Goal: Information Seeking & Learning: Compare options

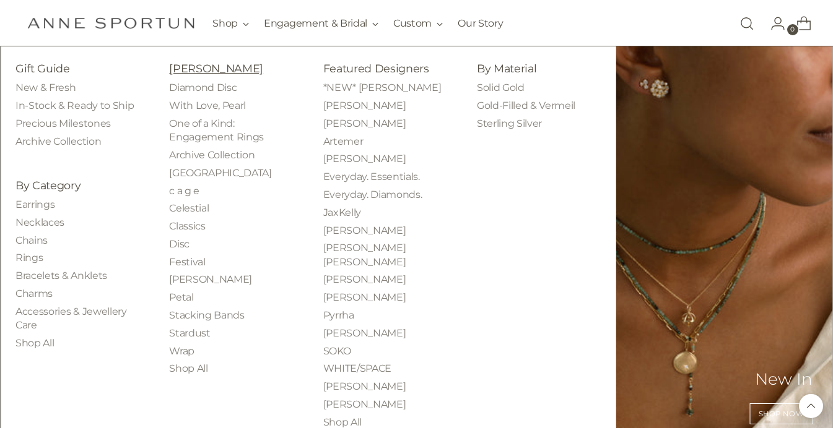
scroll to position [5313, 0]
click at [46, 226] on link "Necklaces" at bounding box center [39, 223] width 49 height 12
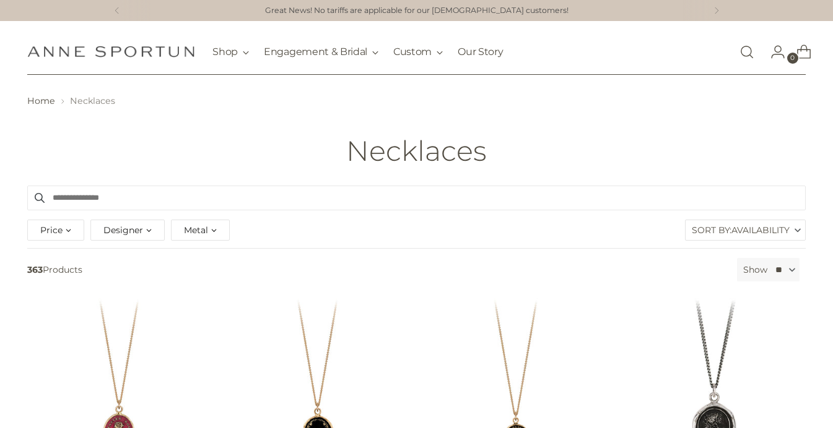
click at [115, 228] on span "Designer" at bounding box center [123, 231] width 40 height 14
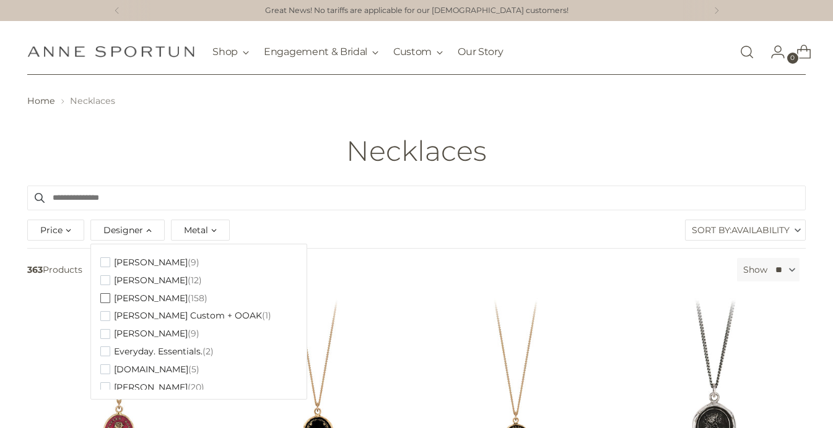
click at [136, 298] on span "[PERSON_NAME]" at bounding box center [151, 299] width 74 height 11
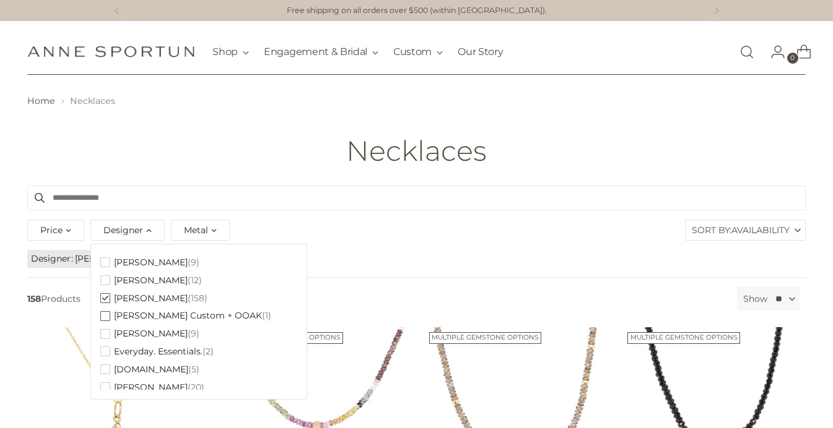
click at [103, 318] on span "button" at bounding box center [105, 316] width 10 height 10
click at [360, 294] on span "159 Products" at bounding box center [376, 299] width 709 height 24
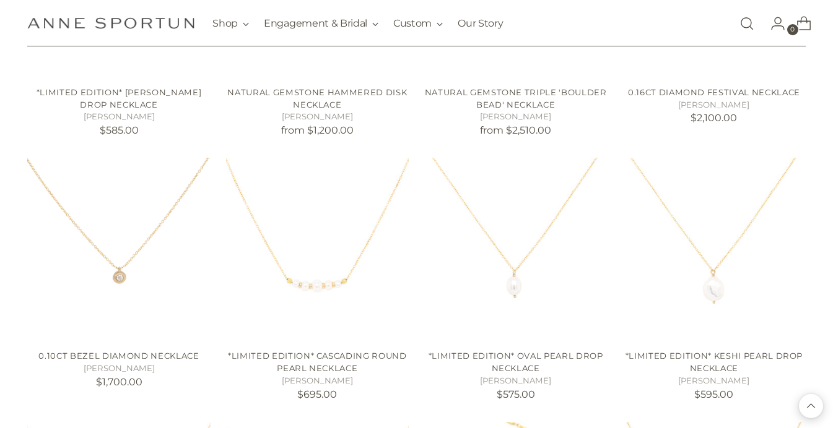
scroll to position [1214, 0]
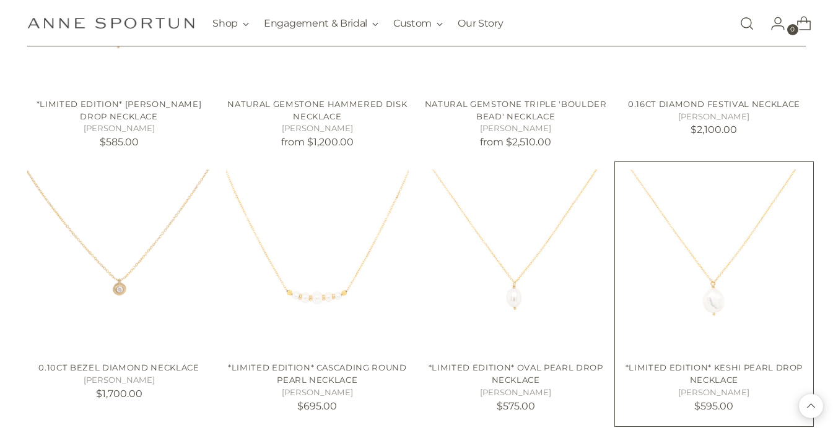
click at [0, 0] on img "*Limited Edition* Keshi Pearl Drop Necklace" at bounding box center [0, 0] width 0 height 0
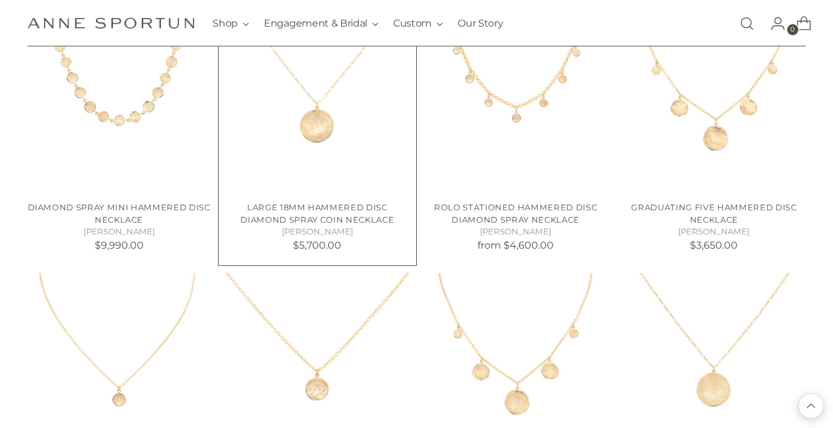
scroll to position [2168, 0]
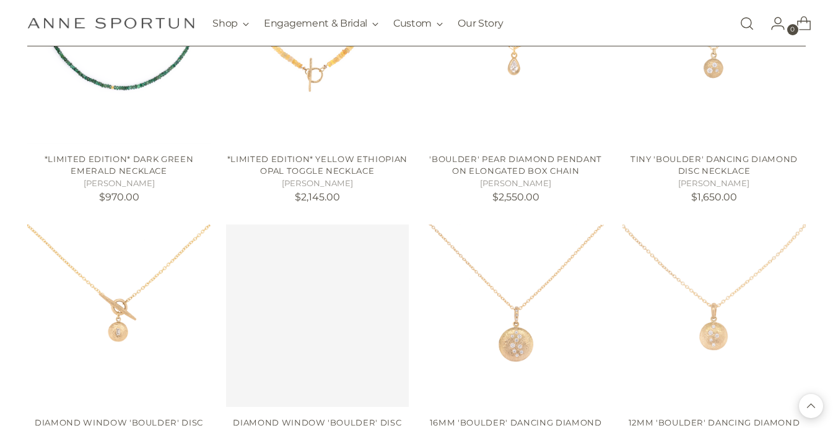
scroll to position [3026, 0]
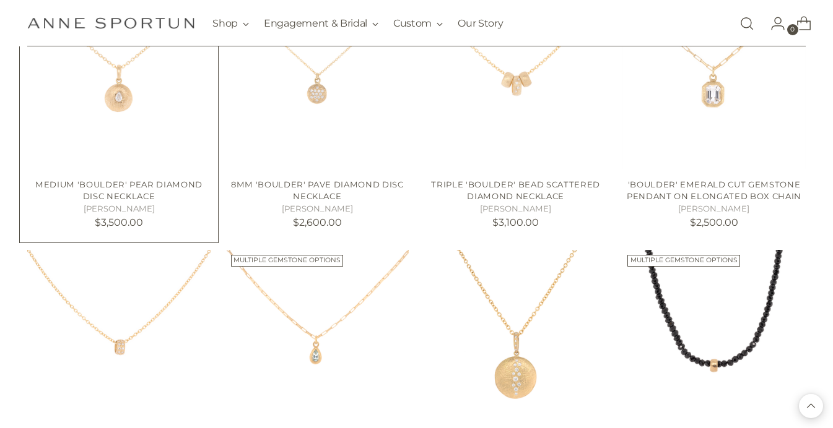
scroll to position [3512, 0]
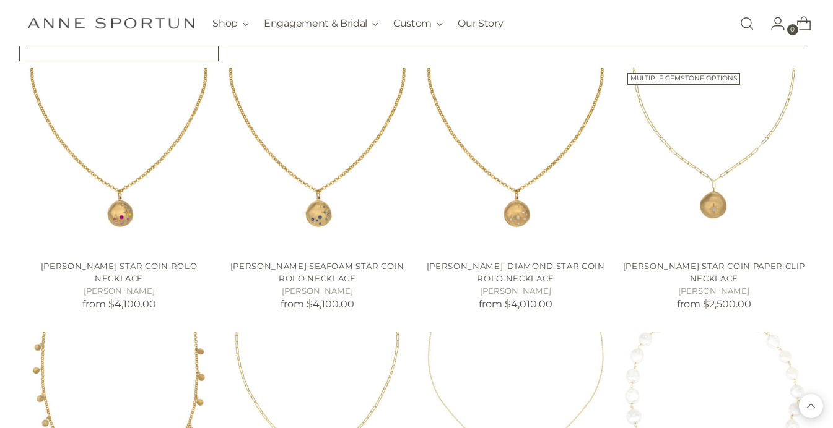
scroll to position [5281, 0]
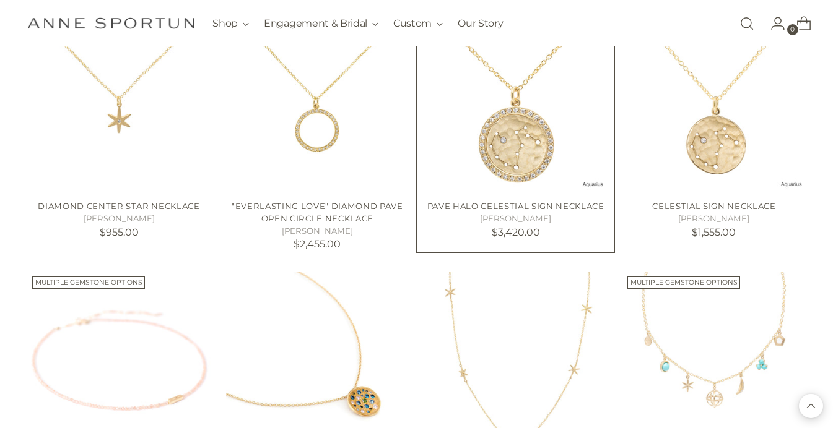
scroll to position [6947, 0]
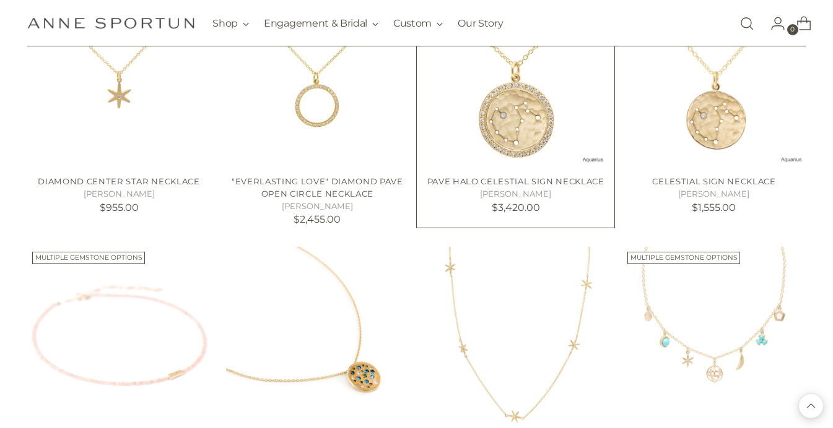
click at [0, 0] on img "Pave Halo Celestial Sign Necklace" at bounding box center [0, 0] width 0 height 0
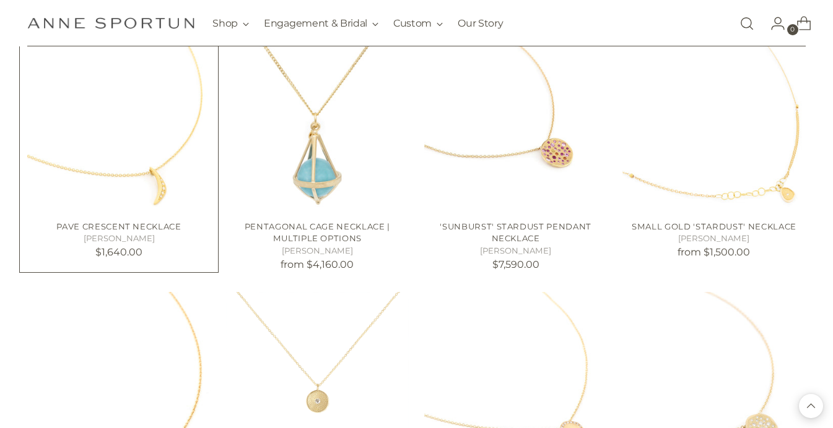
scroll to position [7445, 0]
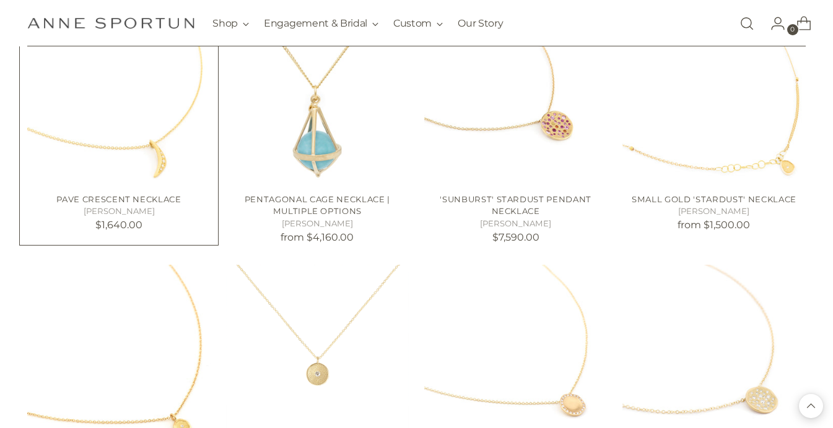
click at [0, 0] on img "Pave Crescent Necklace" at bounding box center [0, 0] width 0 height 0
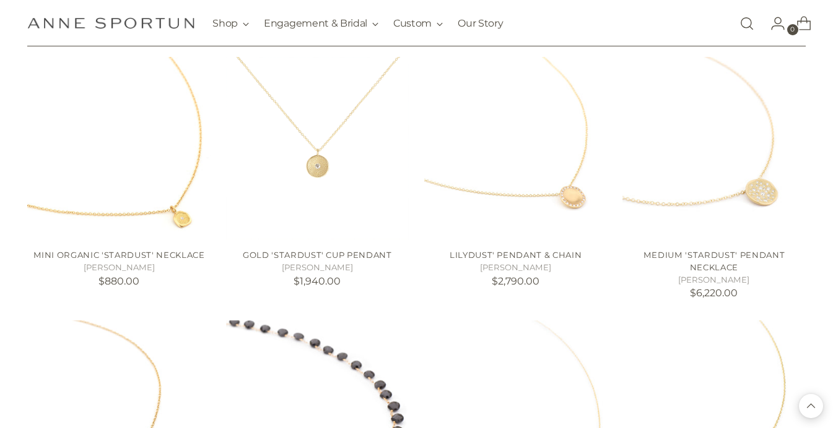
scroll to position [7678, 0]
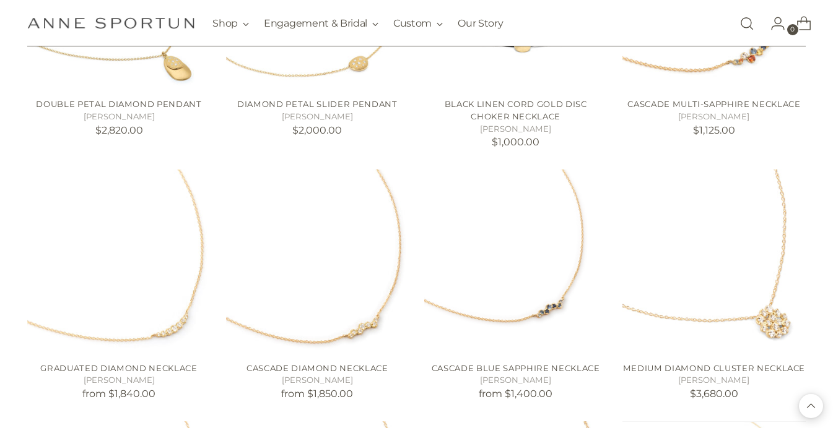
scroll to position [9119, 0]
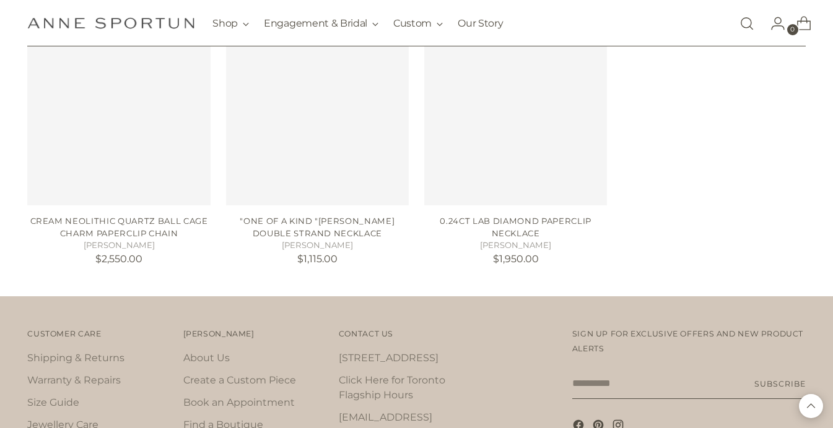
scroll to position [10547, 0]
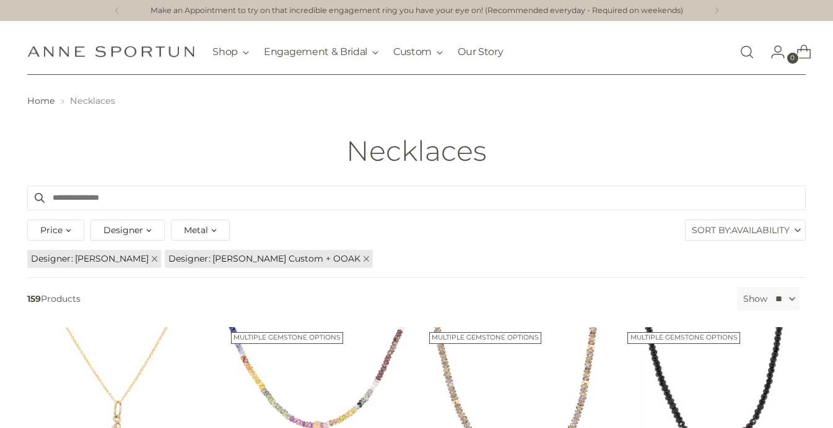
click at [70, 227] on div "Price" at bounding box center [55, 230] width 57 height 21
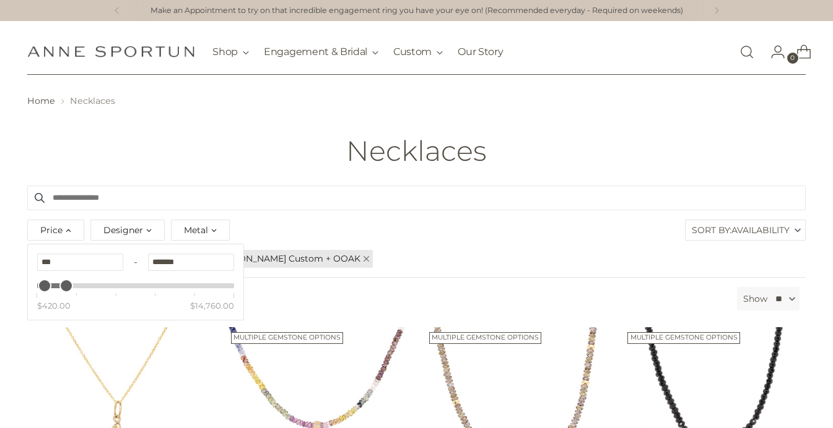
type input "*******"
drag, startPoint x: 229, startPoint y: 284, endPoint x: 66, endPoint y: 277, distance: 163.6
click at [66, 277] on div "*** - ******* $420.00 $14,760.00" at bounding box center [135, 270] width 197 height 32
click at [64, 275] on div "*** - ******* $420.00 $14,760.00" at bounding box center [135, 270] width 197 height 32
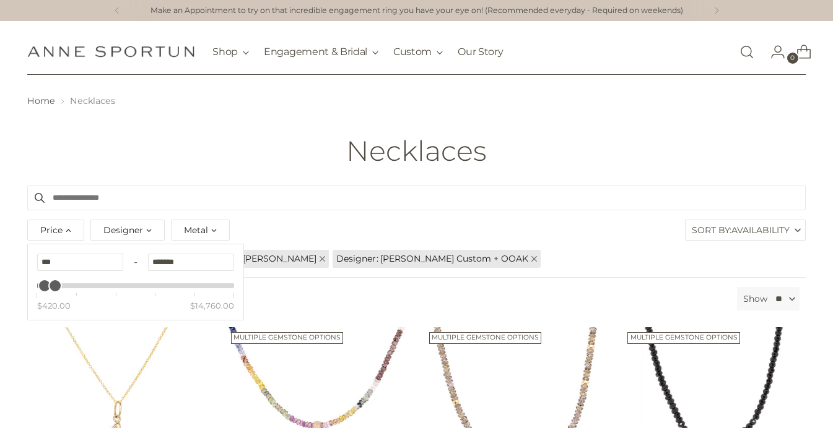
type input "*******"
drag, startPoint x: 66, startPoint y: 285, endPoint x: 55, endPoint y: 285, distance: 11.1
click at [55, 285] on div "Price" at bounding box center [53, 286] width 11 height 11
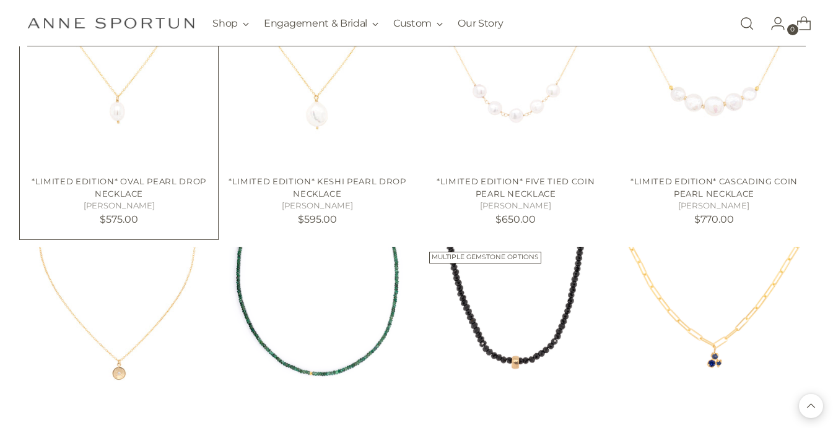
scroll to position [612, 0]
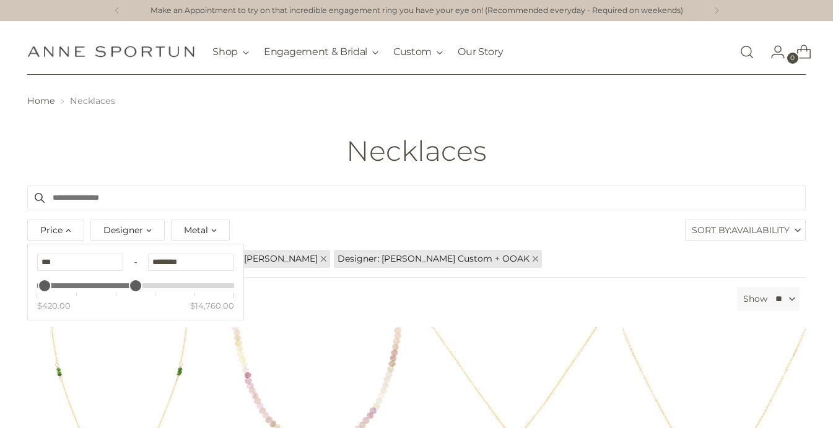
type input "********"
drag, startPoint x: 51, startPoint y: 285, endPoint x: 183, endPoint y: 281, distance: 131.9
click at [183, 281] on div "Price" at bounding box center [186, 286] width 14 height 14
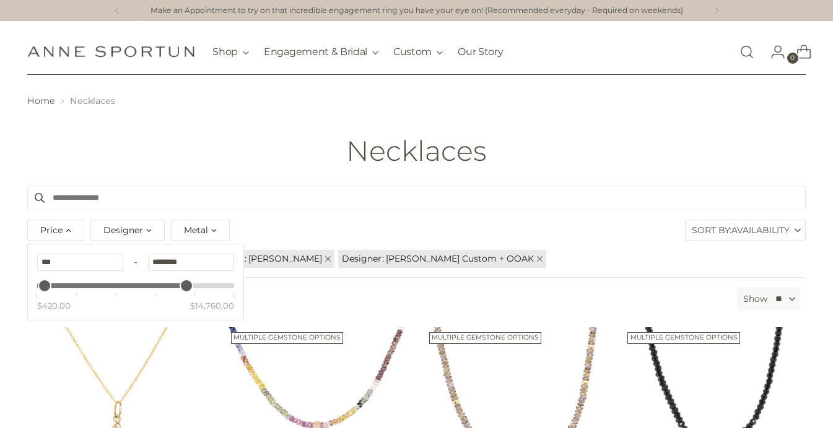
click at [287, 268] on link "Designer Anne Sportun" at bounding box center [268, 259] width 134 height 18
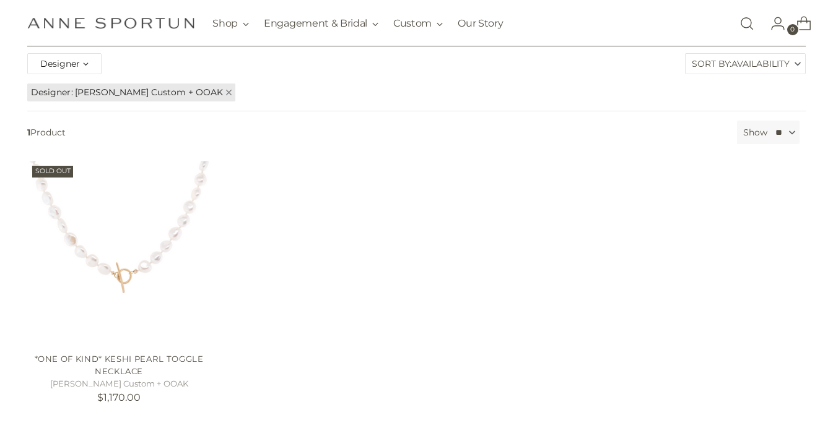
scroll to position [166, 0]
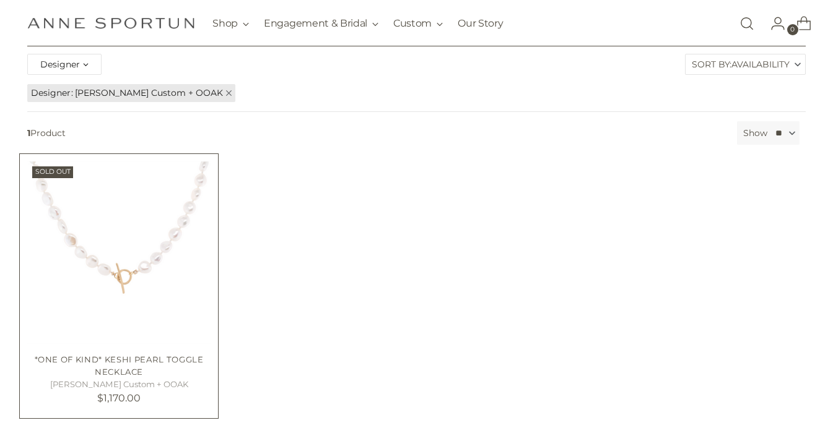
click at [176, 267] on img "*One of Kind* Keshi Pearl Toggle Necklace" at bounding box center [118, 253] width 183 height 183
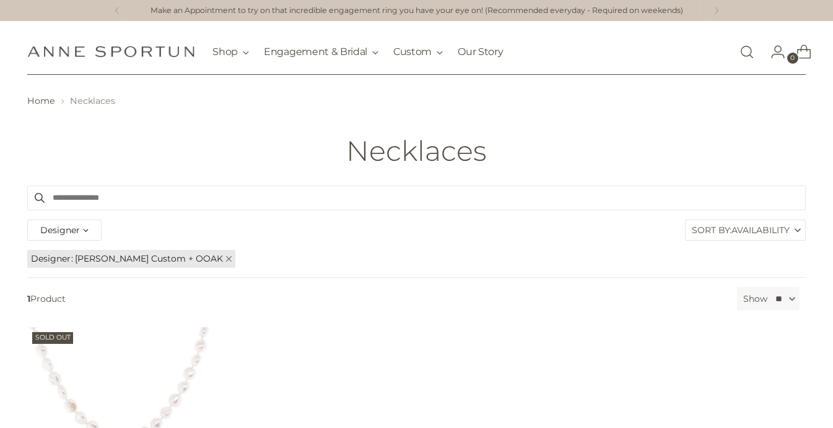
scroll to position [0, 0]
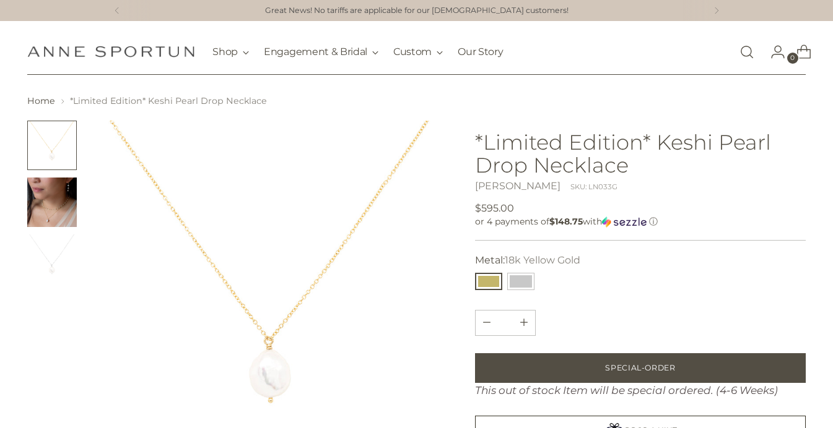
click at [271, 384] on img at bounding box center [271, 298] width 354 height 354
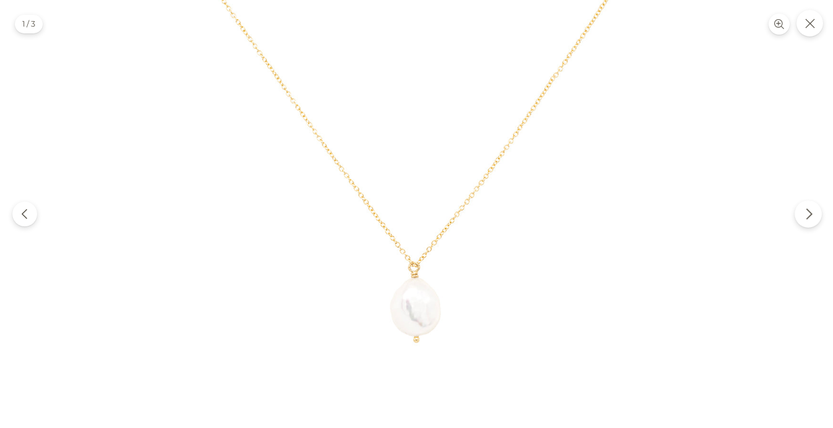
click at [810, 215] on icon "Next" at bounding box center [808, 214] width 5 height 11
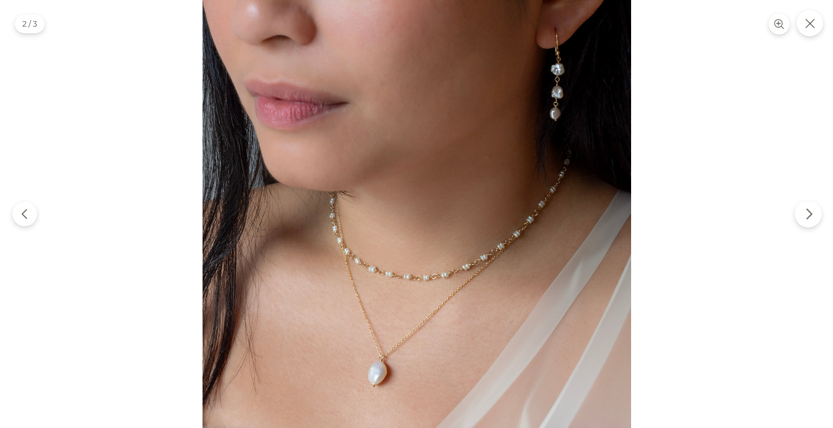
click at [809, 215] on icon "Next" at bounding box center [808, 214] width 5 height 11
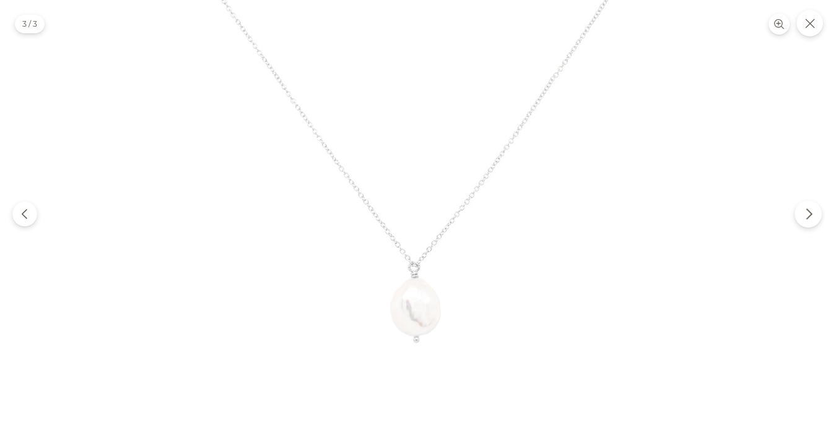
click at [809, 216] on icon "Next" at bounding box center [808, 214] width 5 height 11
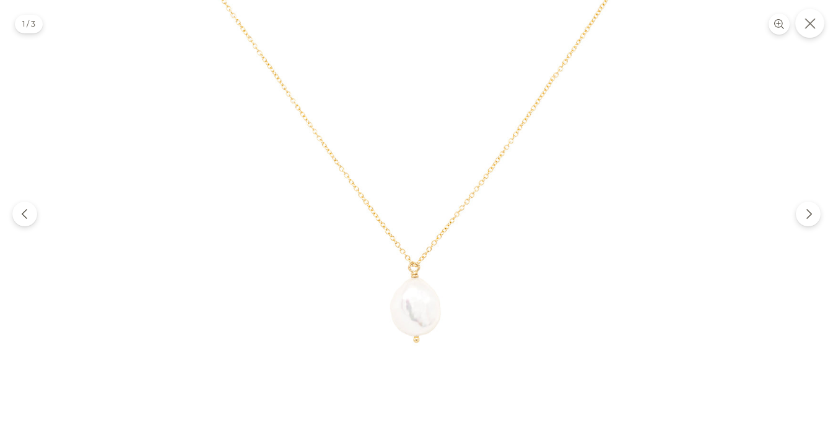
click at [817, 31] on button "Close" at bounding box center [809, 23] width 29 height 29
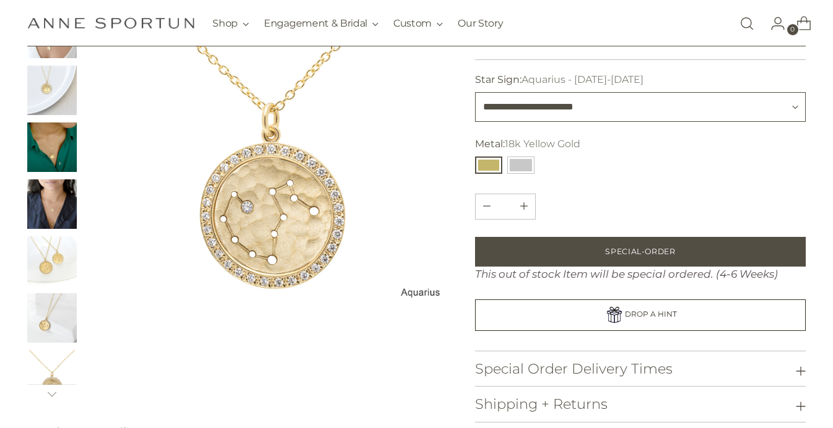
scroll to position [169, 0]
select select "**********"
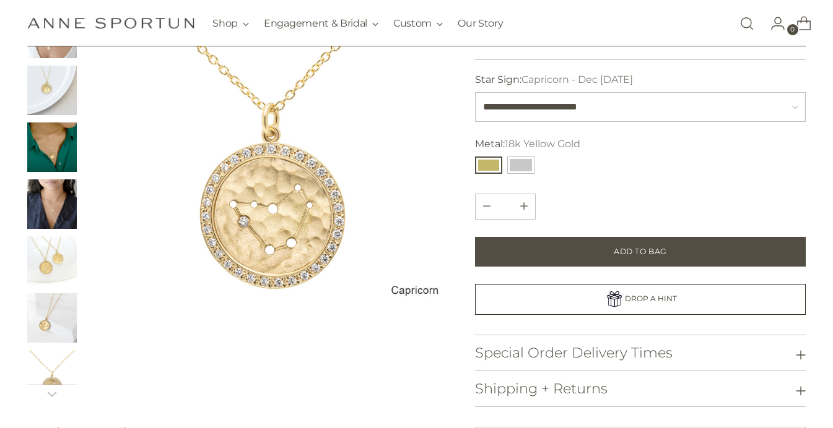
click at [34, 153] on img "Change image to image 4" at bounding box center [52, 148] width 50 height 50
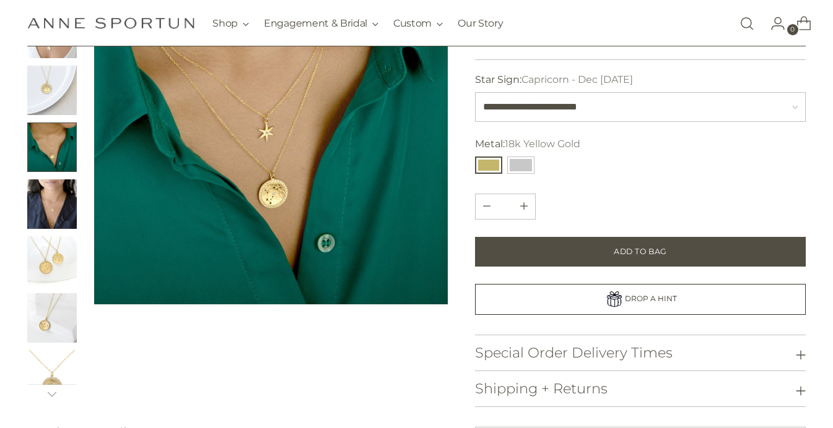
click at [55, 238] on img "Change image to image 6" at bounding box center [52, 262] width 50 height 50
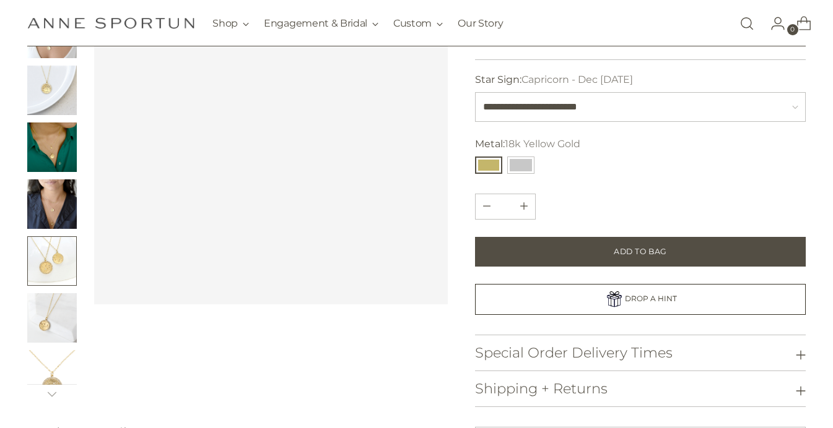
scroll to position [163, 0]
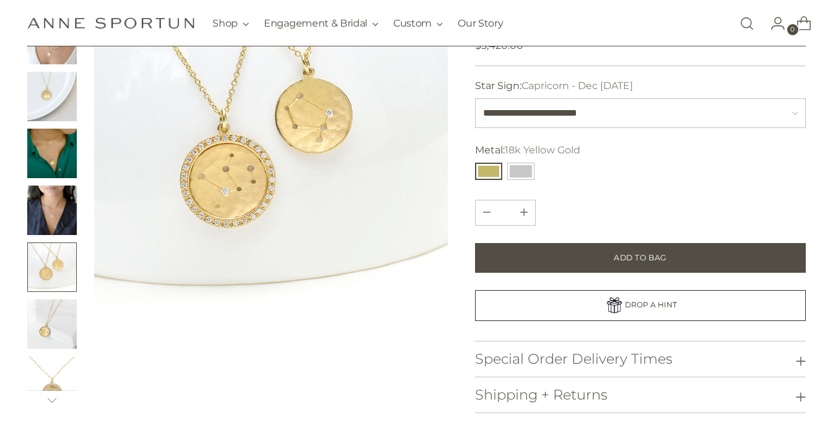
click at [65, 269] on button "Change image to image 6" at bounding box center [52, 268] width 50 height 50
click at [53, 320] on img "Change image to image 7" at bounding box center [52, 325] width 50 height 50
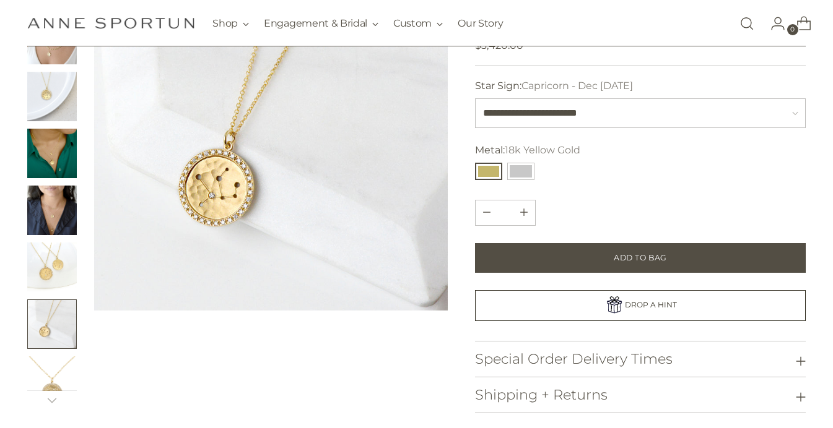
click at [54, 274] on img "Change image to image 6" at bounding box center [52, 268] width 50 height 50
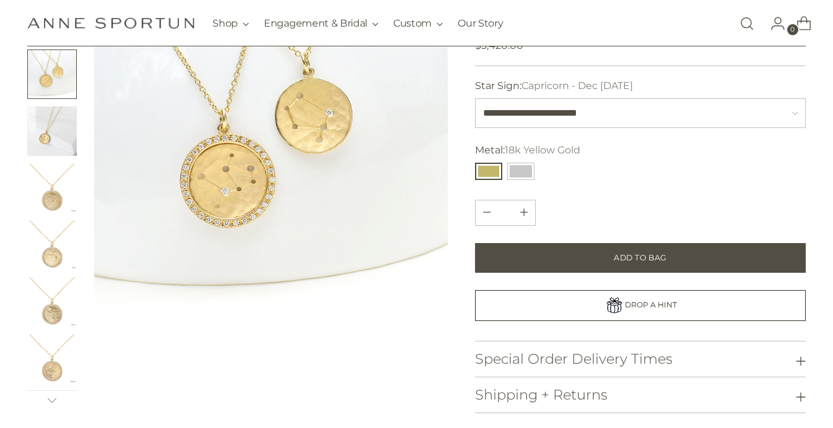
scroll to position [199, 0]
click at [54, 337] on img "Change image to image 11" at bounding box center [52, 353] width 50 height 50
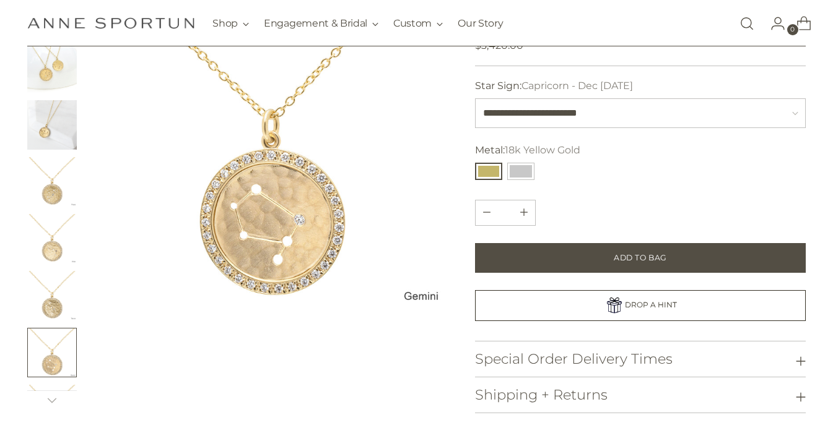
click at [54, 307] on img "Change image to image 10" at bounding box center [52, 296] width 50 height 50
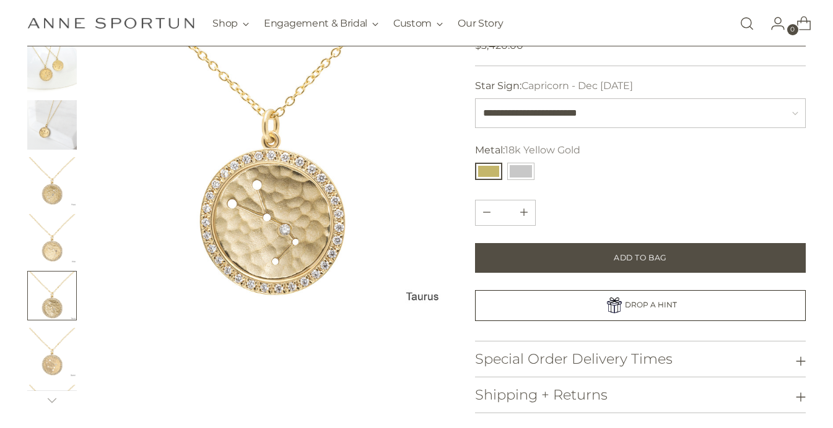
click at [60, 258] on img "Change image to image 9" at bounding box center [52, 239] width 50 height 50
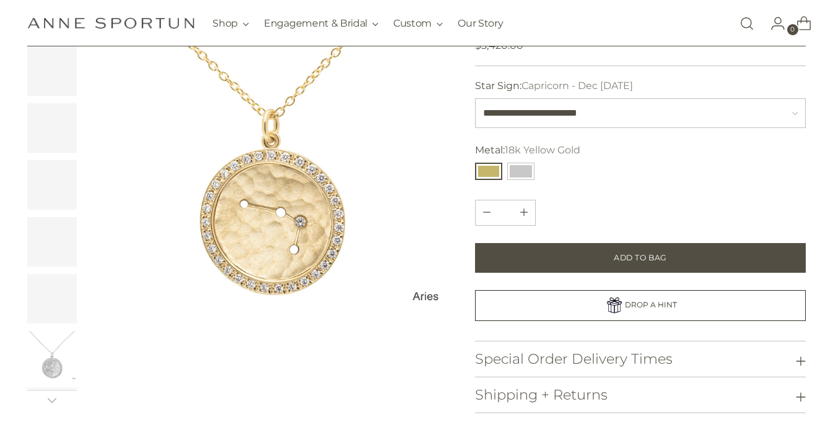
scroll to position [1057, 0]
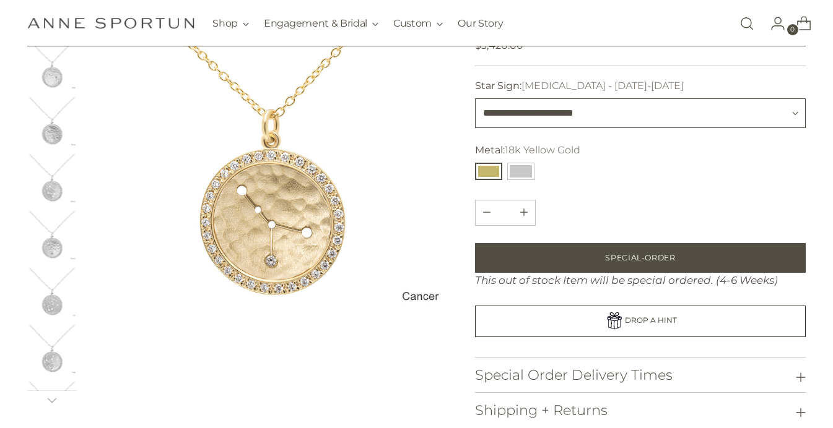
select select "**********"
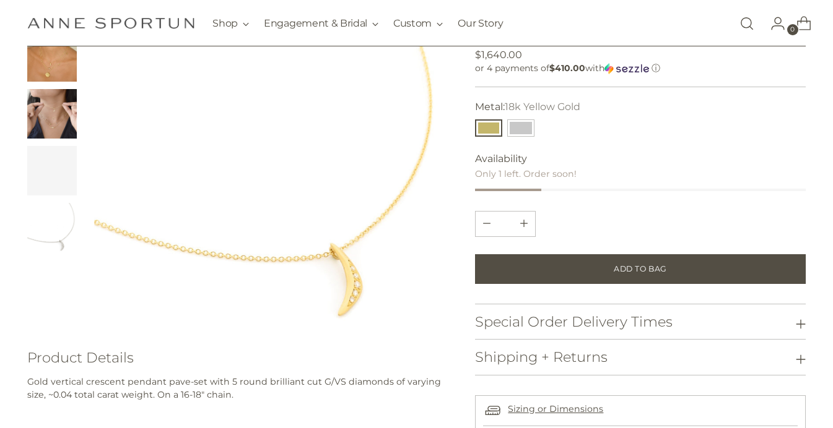
scroll to position [214, 0]
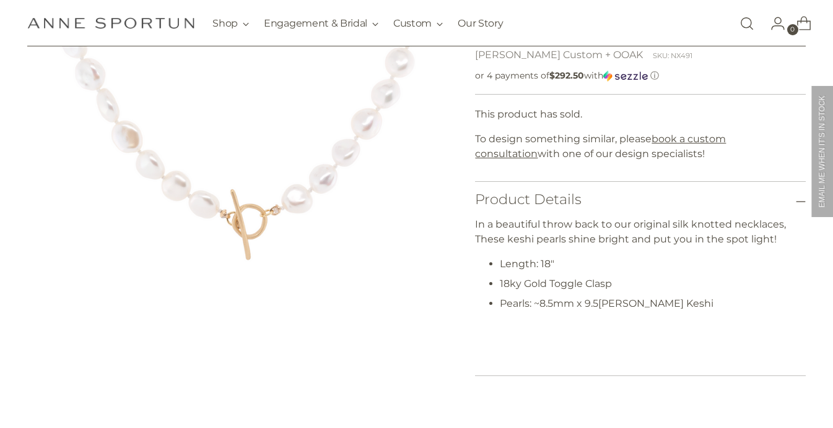
scroll to position [154, 0]
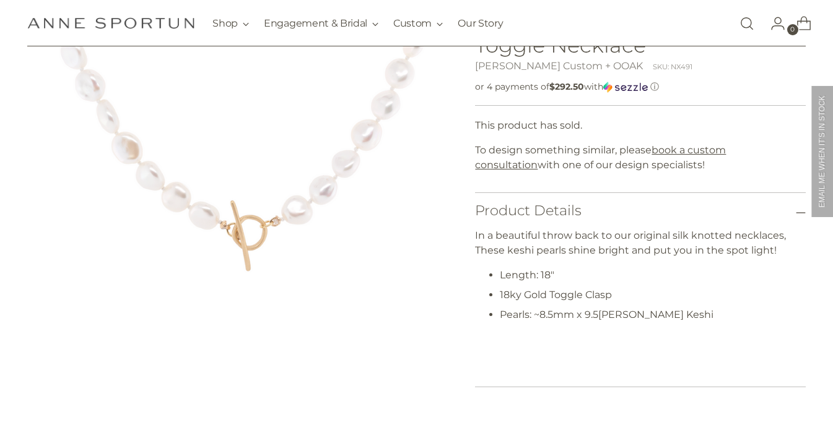
click at [290, 225] on img at bounding box center [237, 177] width 420 height 420
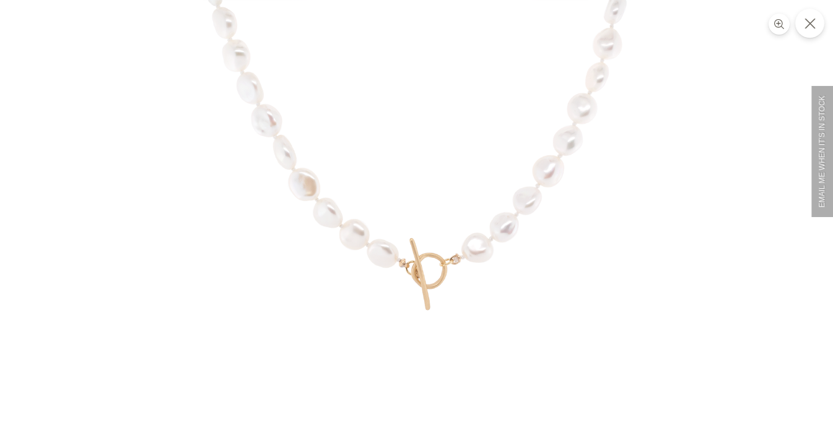
click at [816, 30] on button "Close" at bounding box center [809, 23] width 29 height 29
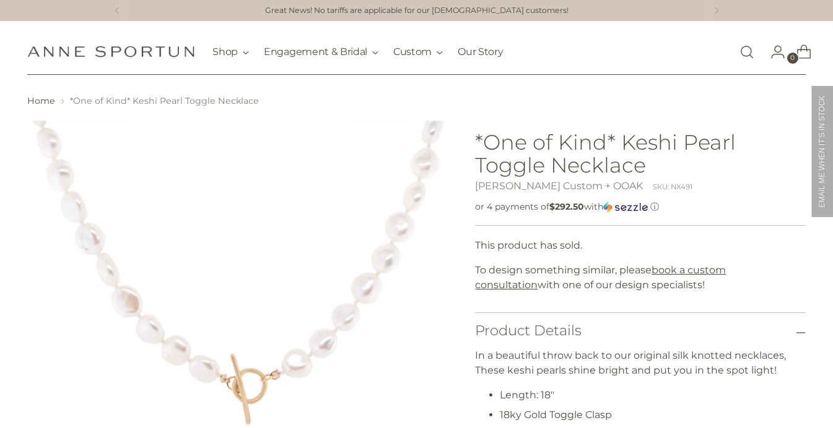
scroll to position [0, 0]
